Goal: Task Accomplishment & Management: Use online tool/utility

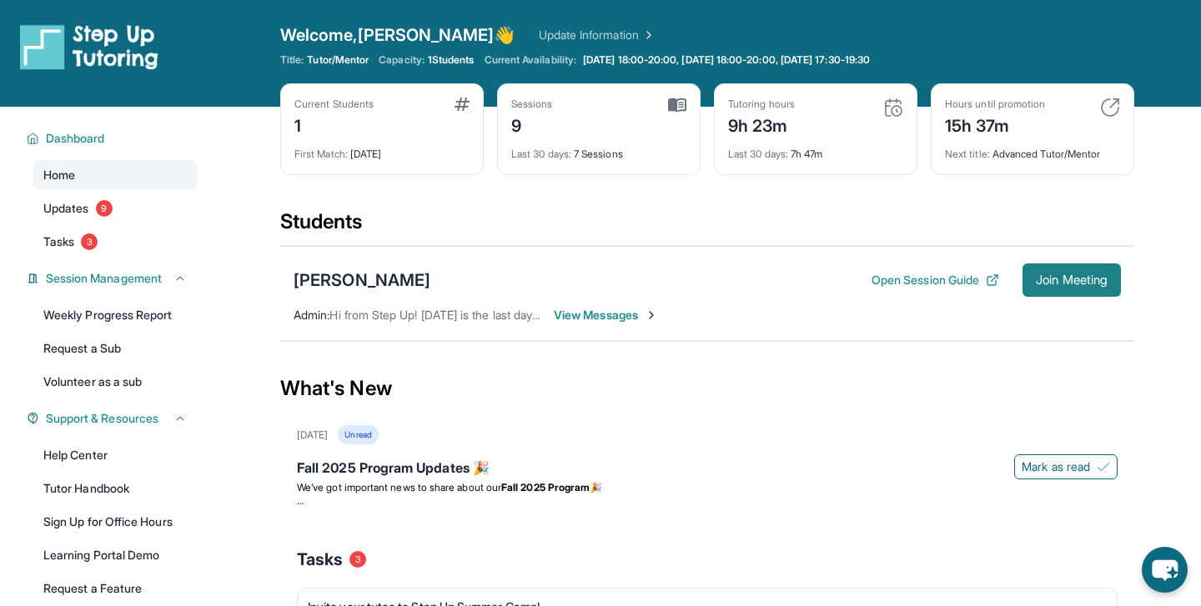
click at [1056, 285] on span "Join Meeting" at bounding box center [1072, 280] width 72 height 10
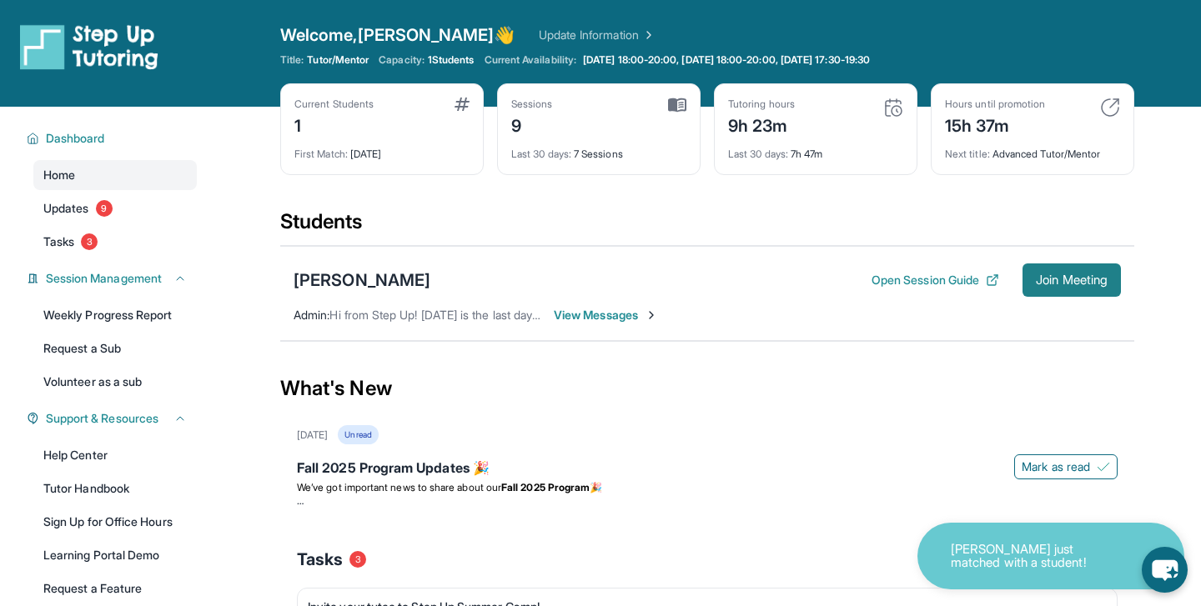
click at [1036, 284] on span "Join Meeting" at bounding box center [1072, 280] width 72 height 10
click at [1053, 277] on span "Join Meeting" at bounding box center [1072, 280] width 72 height 10
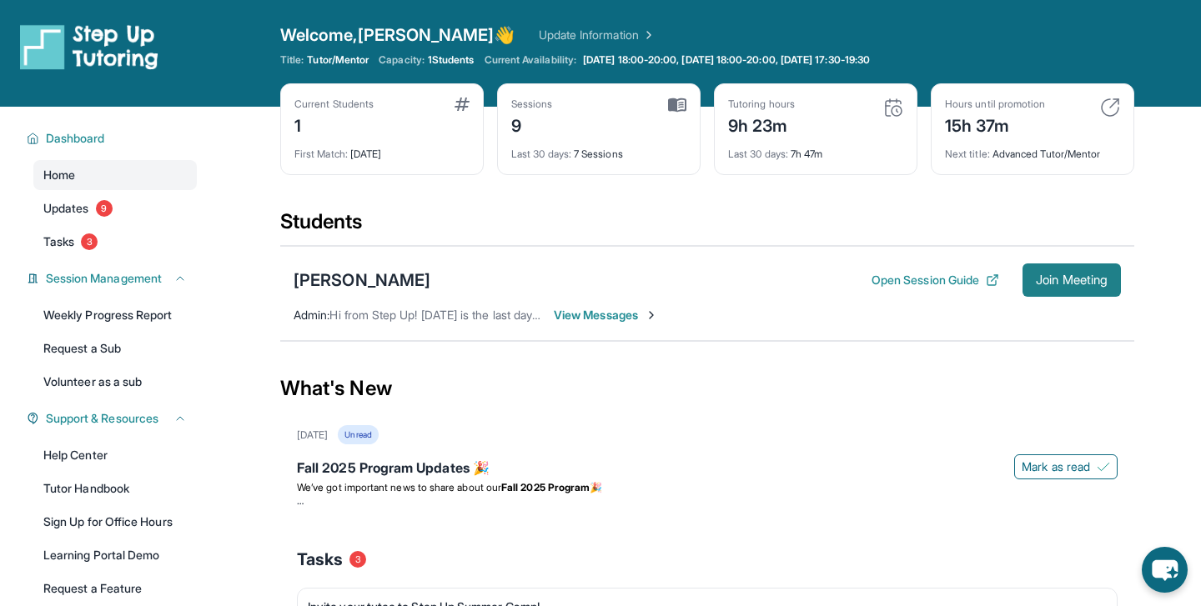
click at [1040, 278] on span "Join Meeting" at bounding box center [1072, 280] width 72 height 10
click at [1051, 277] on span "Join Meeting" at bounding box center [1072, 280] width 72 height 10
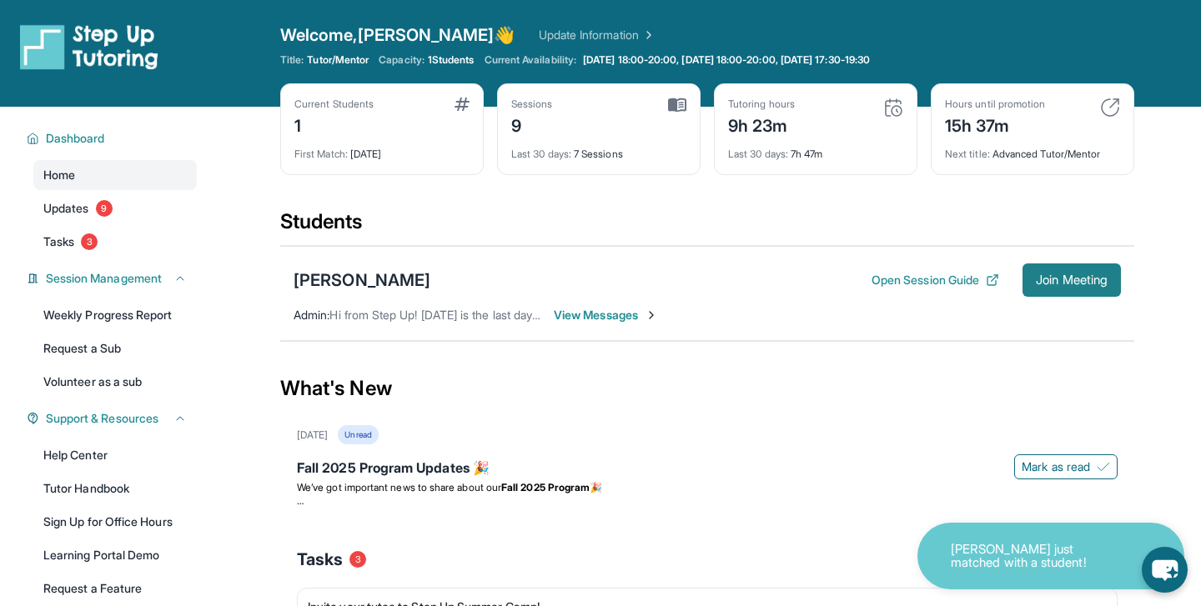
click at [1049, 281] on span "Join Meeting" at bounding box center [1072, 280] width 72 height 10
